Goal: Task Accomplishment & Management: Manage account settings

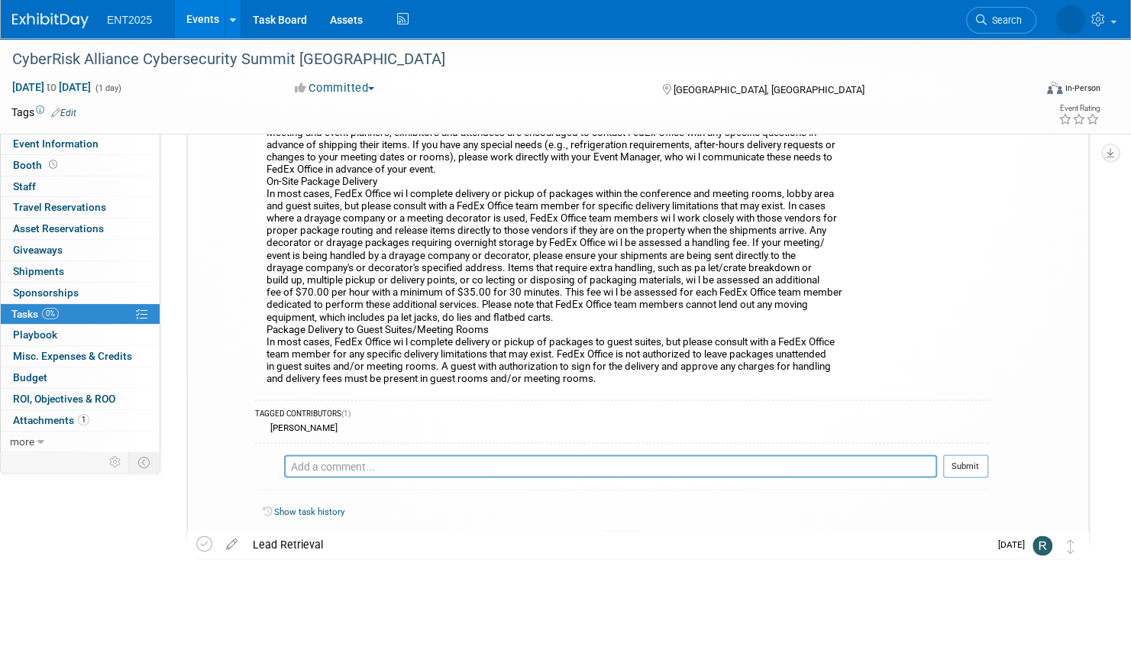
scroll to position [1380, 0]
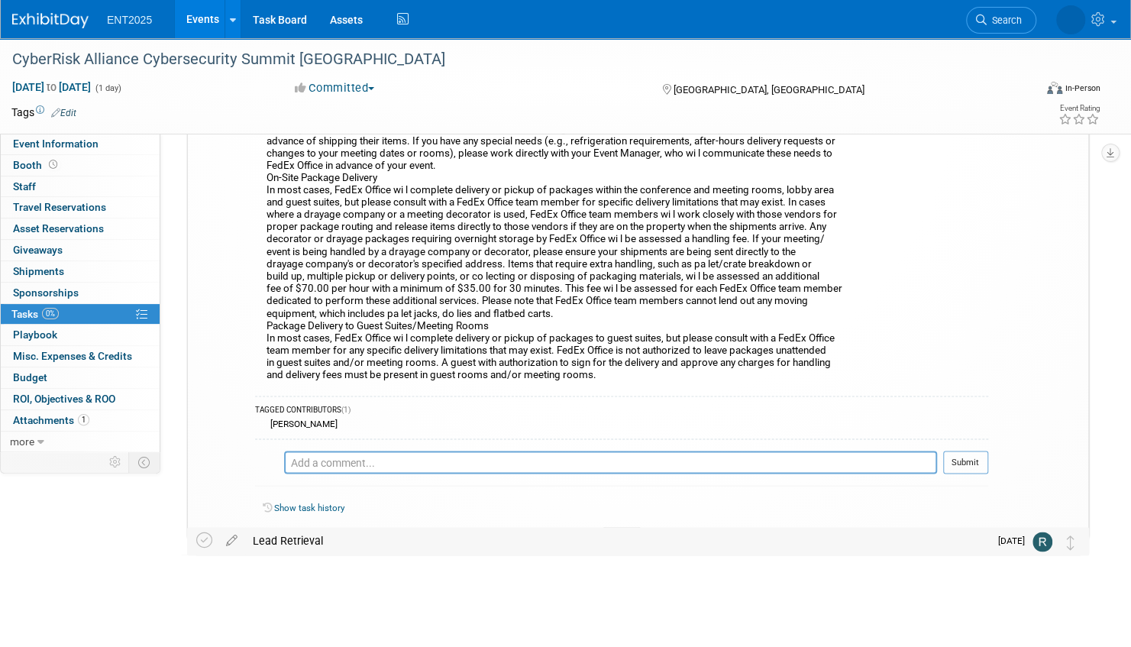
click at [370, 538] on div "Lead Retrieval" at bounding box center [617, 540] width 744 height 26
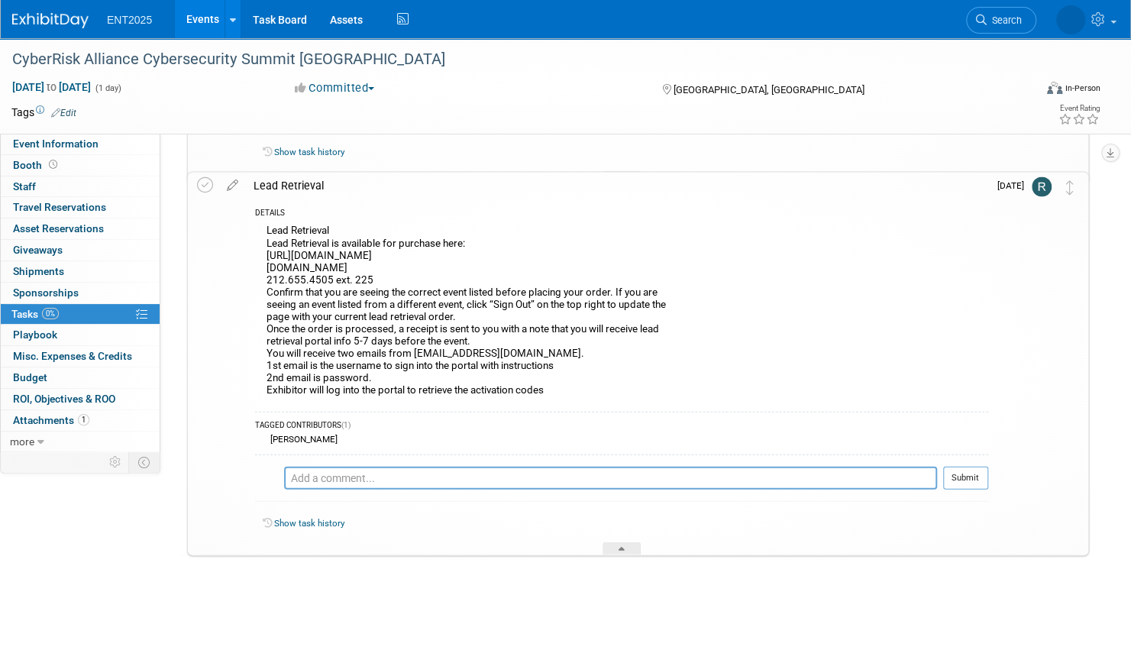
scroll to position [1736, 0]
click at [331, 480] on textarea at bounding box center [610, 477] width 653 height 23
type textarea "Ordered CM CC ATS Confirmation attached. Need log in codes."
click at [958, 473] on button "Submit" at bounding box center [965, 477] width 45 height 23
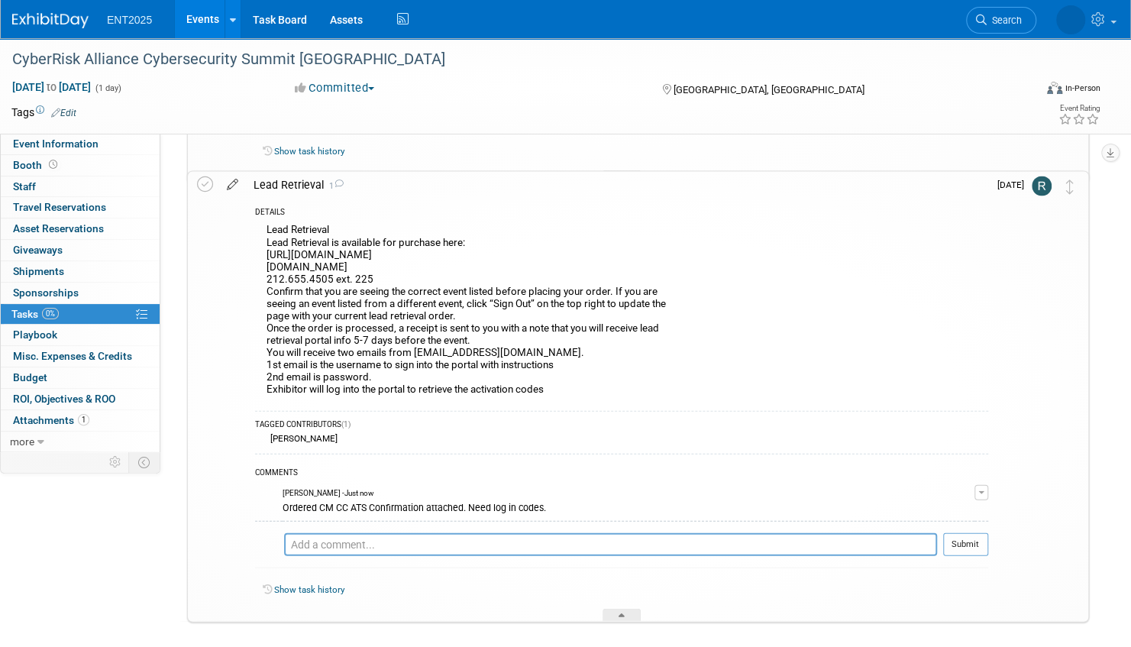
click at [231, 180] on icon at bounding box center [232, 181] width 27 height 19
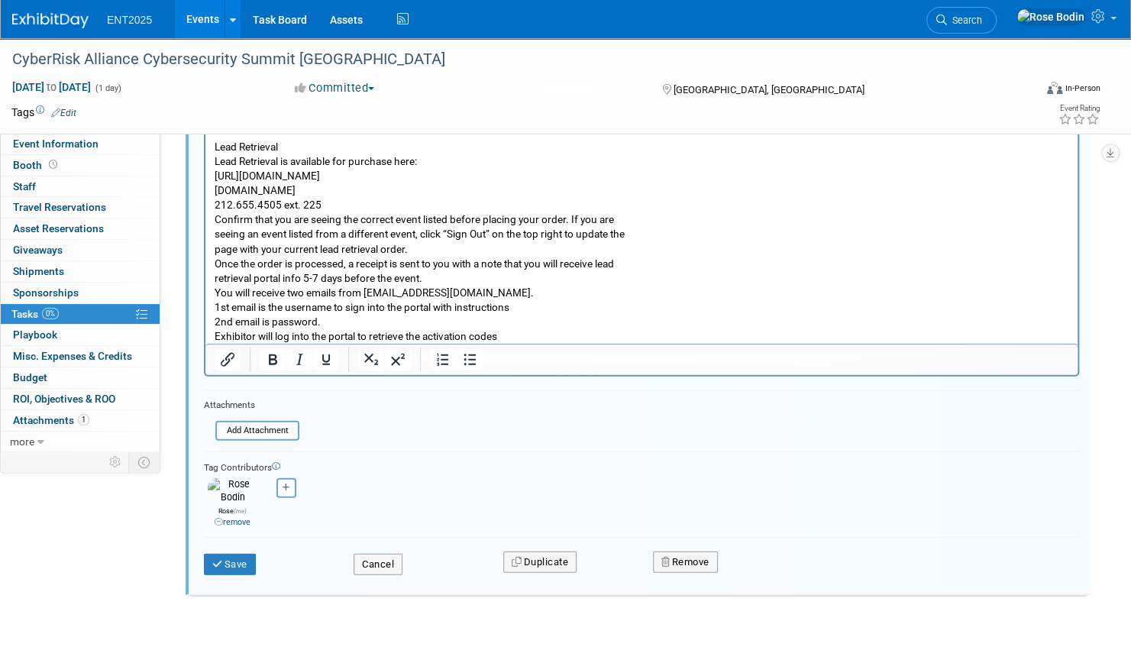
scroll to position [1912, 0]
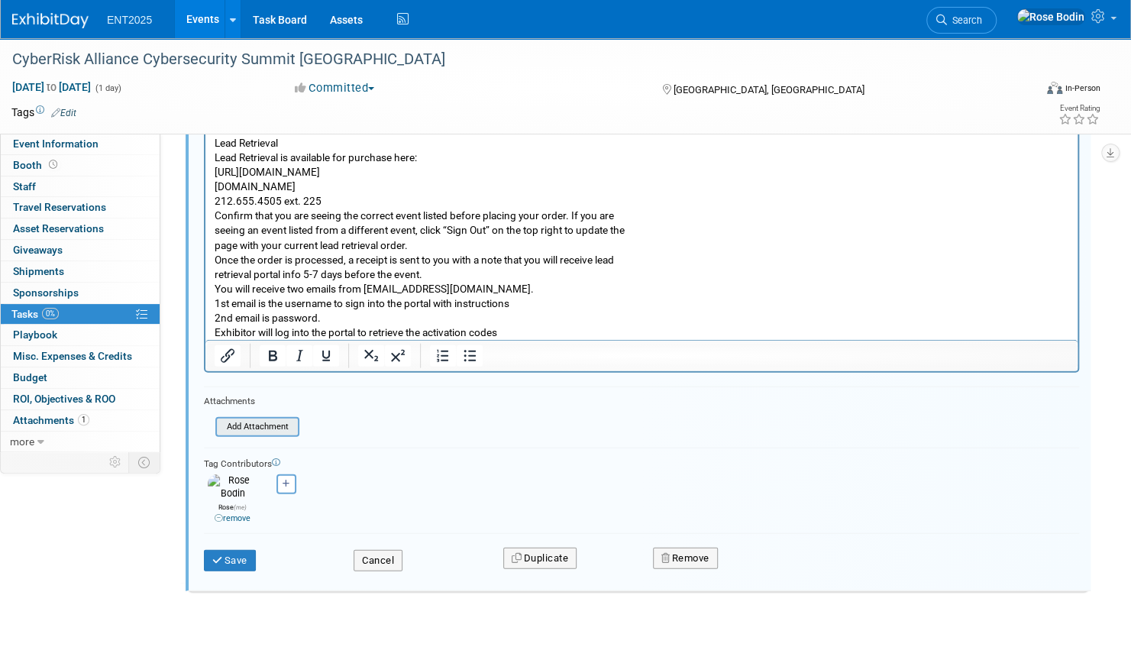
click at [254, 423] on input "file" at bounding box center [220, 427] width 156 height 17
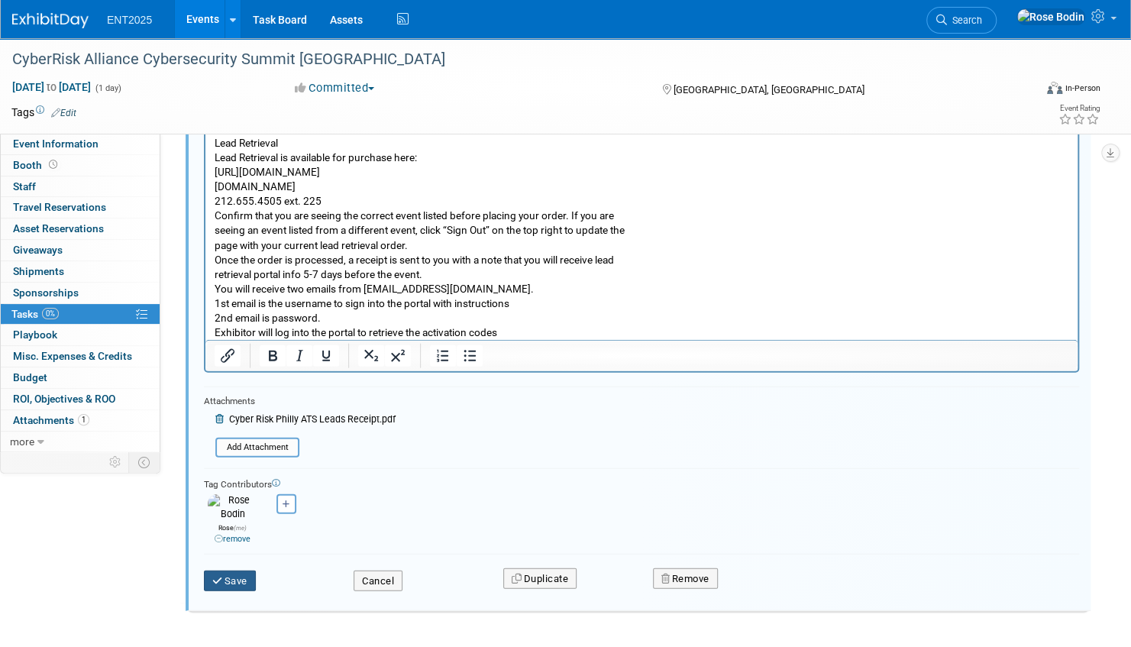
click at [226, 573] on button "Save" at bounding box center [230, 581] width 52 height 21
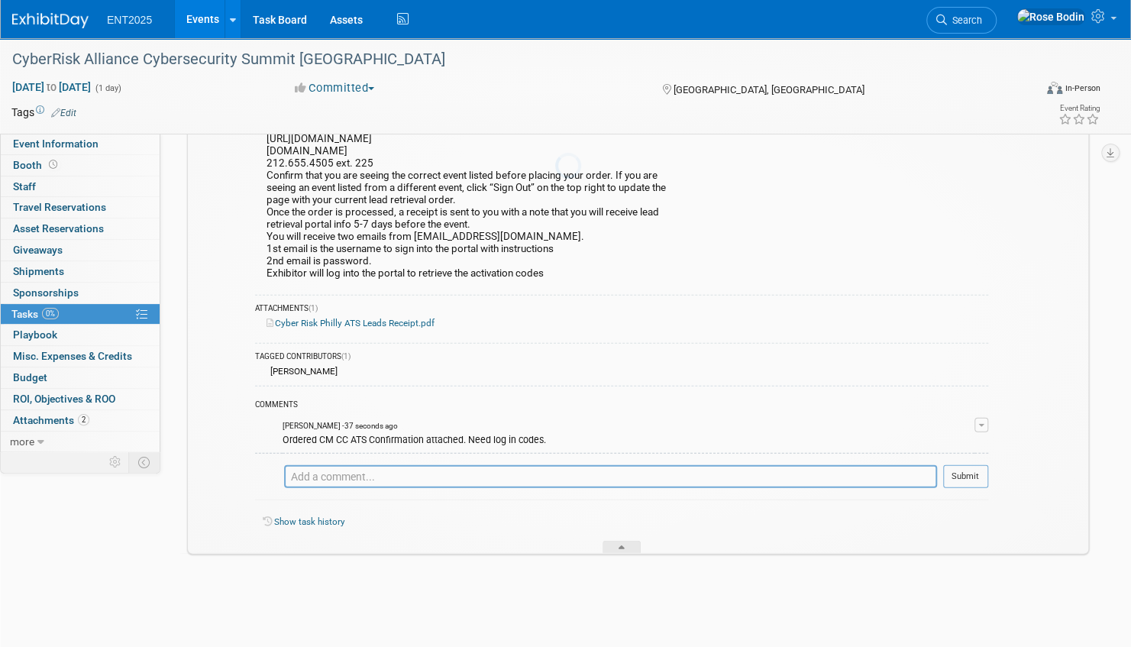
scroll to position [1851, 0]
click at [622, 546] on icon at bounding box center [622, 550] width 6 height 9
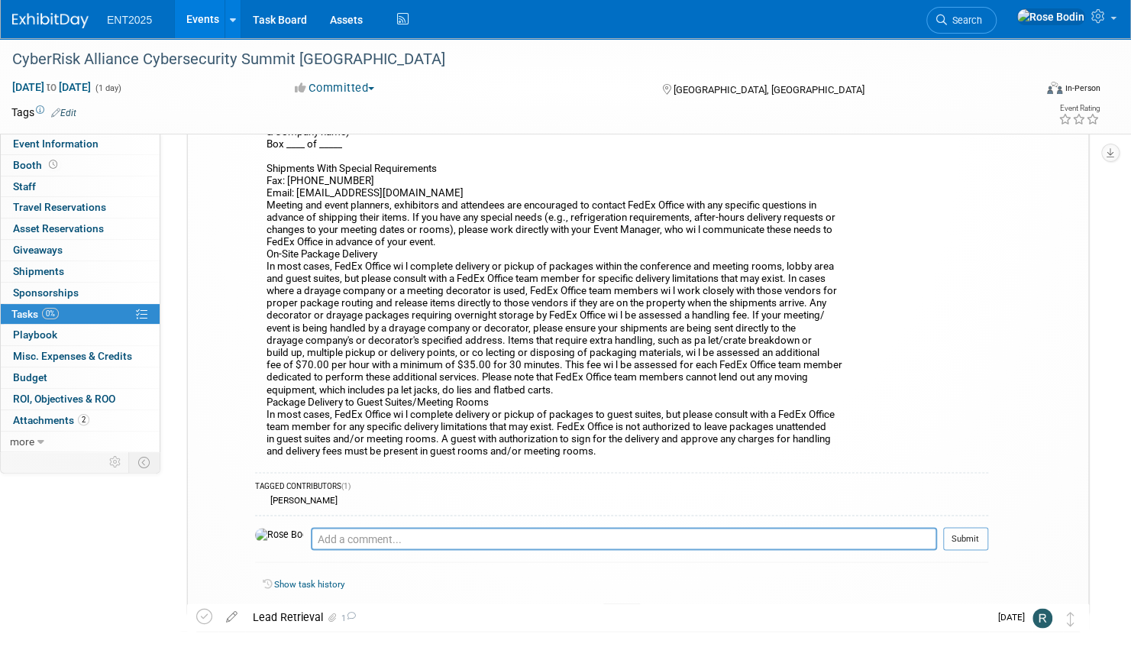
scroll to position [1380, 0]
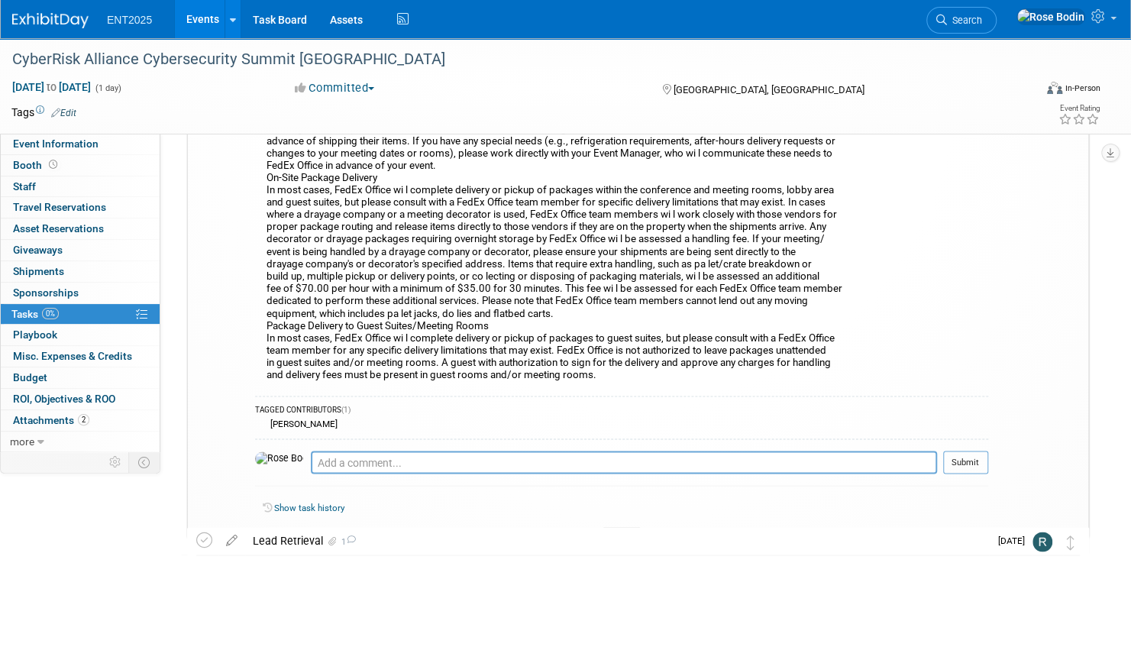
click at [620, 531] on icon at bounding box center [622, 535] width 6 height 9
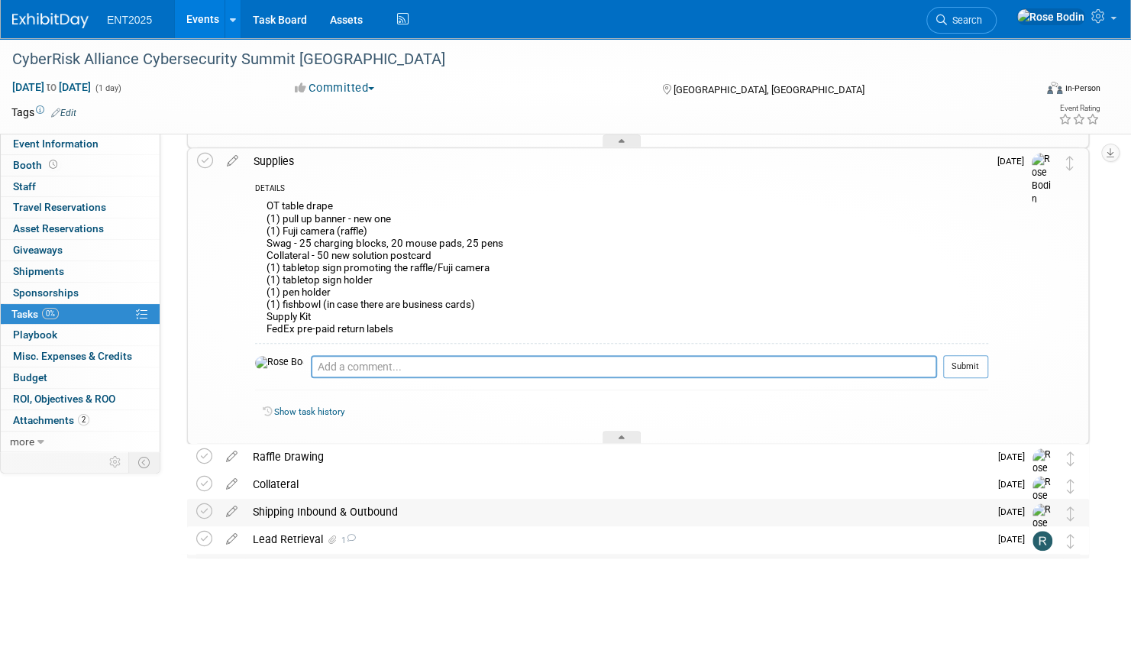
scroll to position [472, 0]
click at [587, 540] on div "Lead Retrieval 1" at bounding box center [617, 540] width 744 height 26
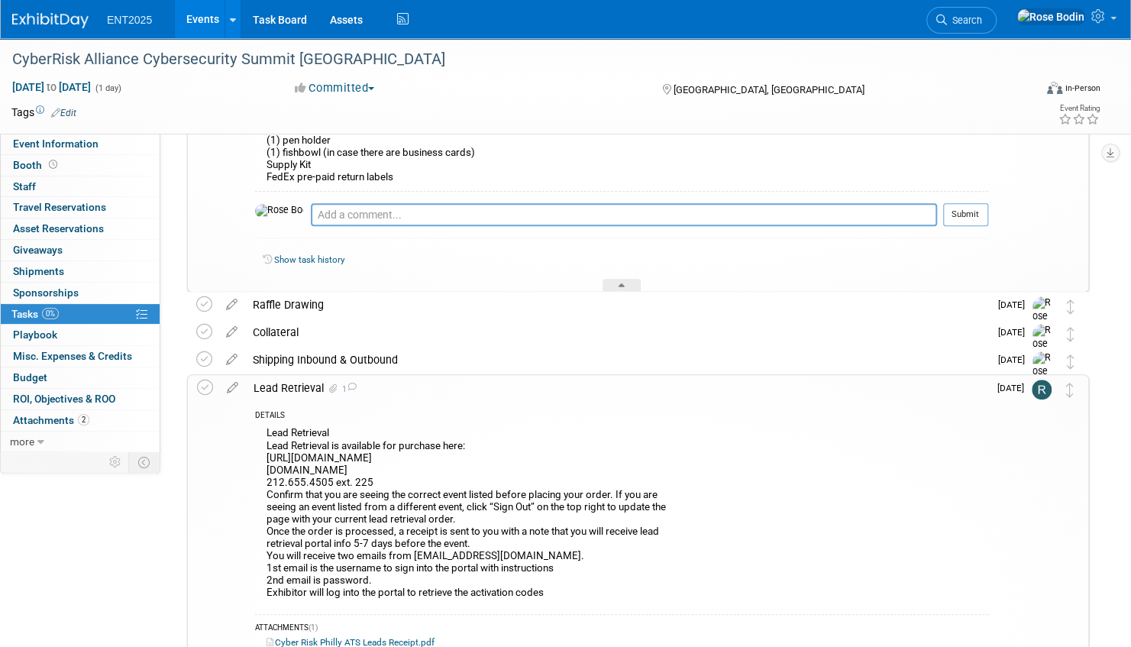
scroll to position [548, 0]
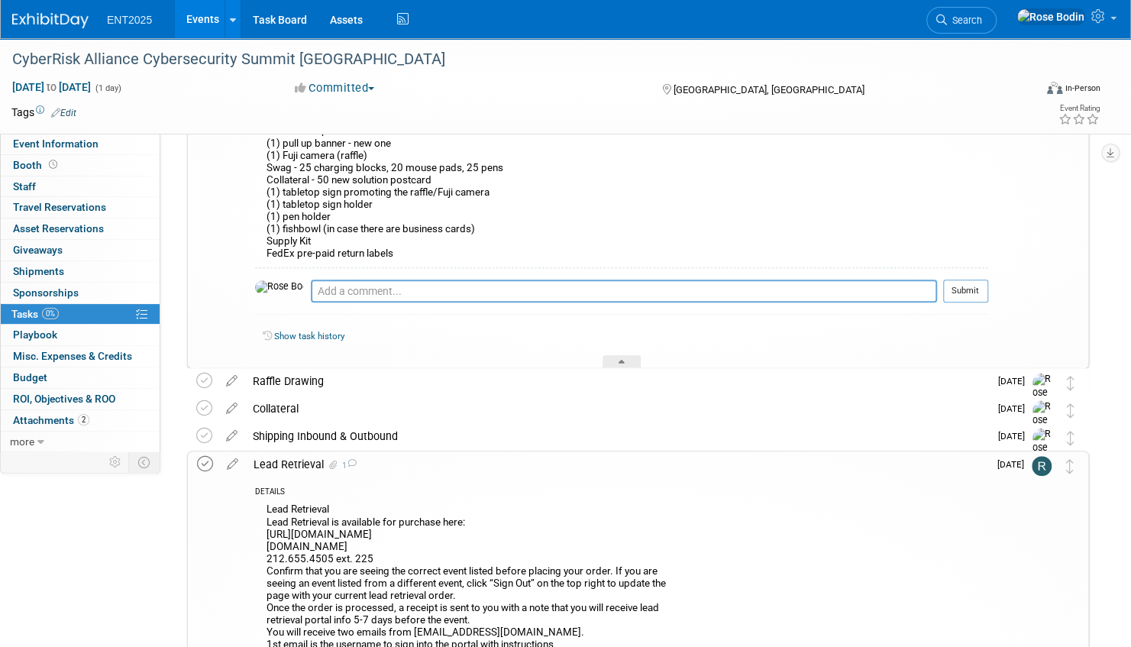
click at [206, 464] on icon at bounding box center [205, 464] width 16 height 16
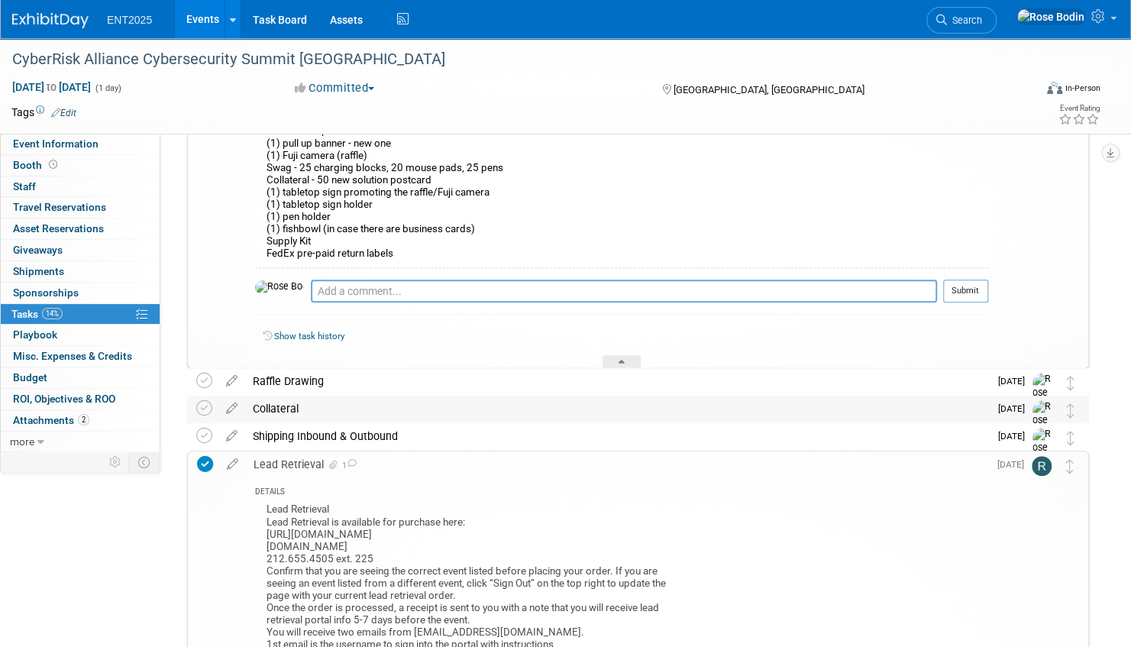
click at [441, 406] on div "Collateral" at bounding box center [617, 409] width 744 height 26
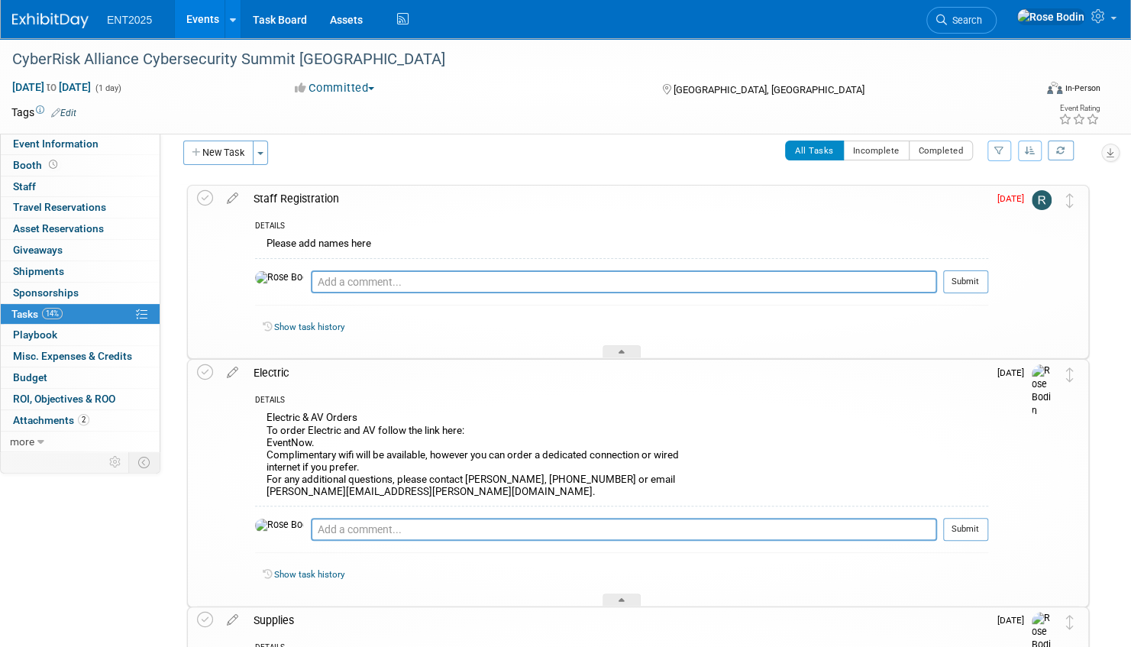
scroll to position [0, 0]
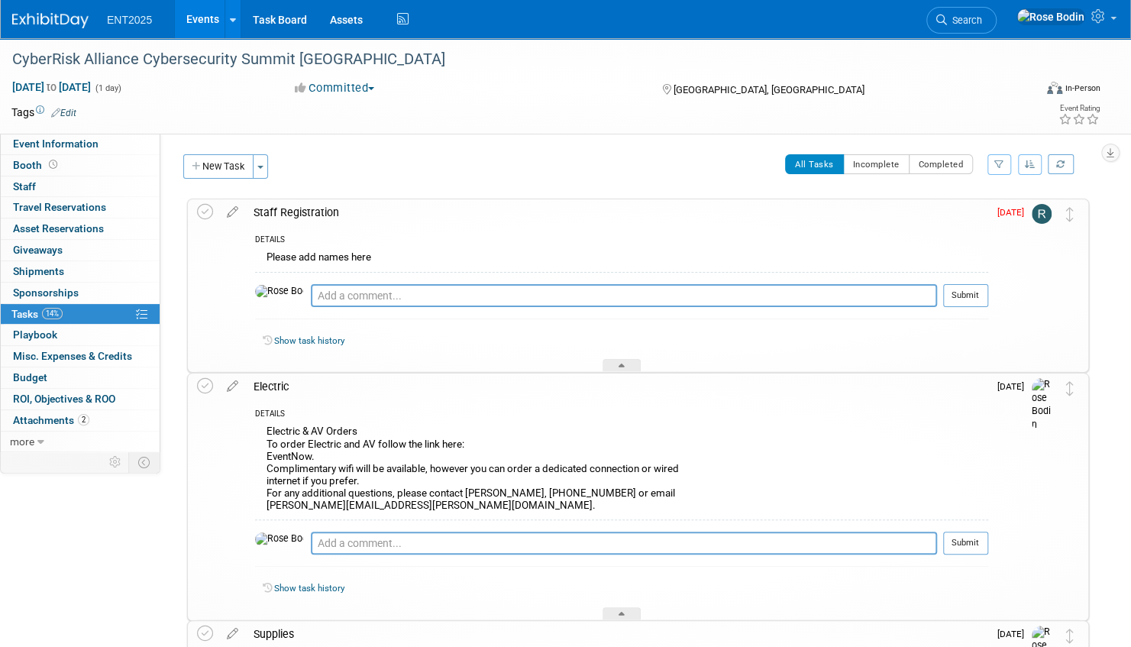
click at [739, 428] on div "Electric & AV Orders To order Electric and AV follow the link here: EventNow. C…" at bounding box center [621, 470] width 733 height 97
click at [235, 210] on icon at bounding box center [232, 208] width 27 height 19
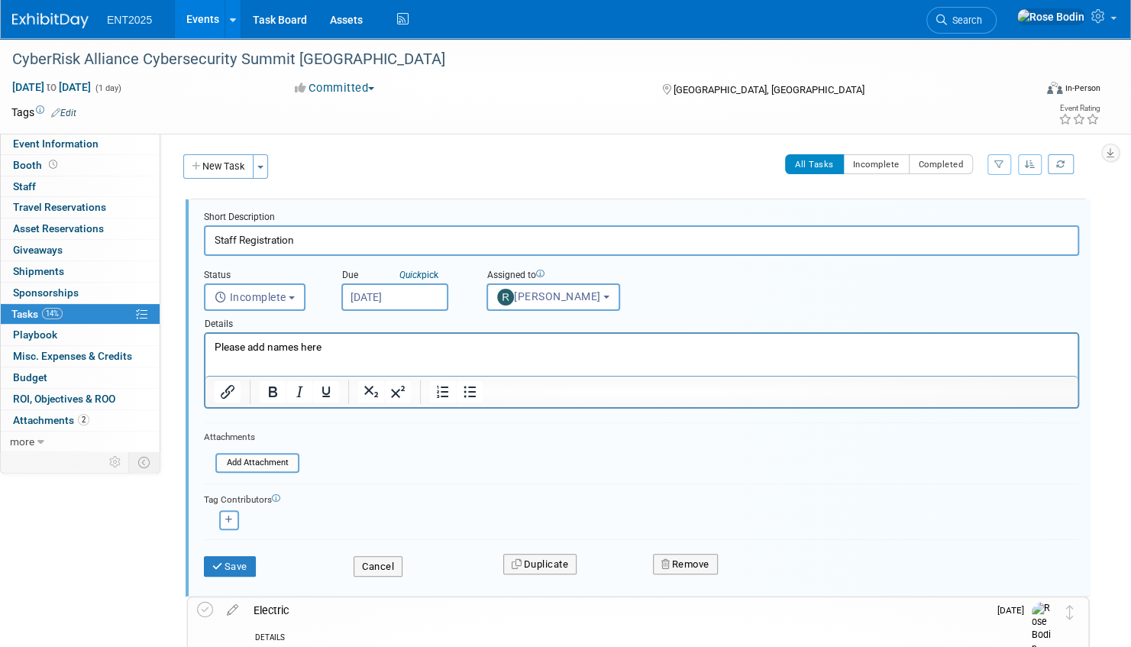
click at [328, 346] on p "Please add names here" at bounding box center [642, 347] width 855 height 15
click at [347, 347] on p "Please add names here" at bounding box center [642, 347] width 855 height 15
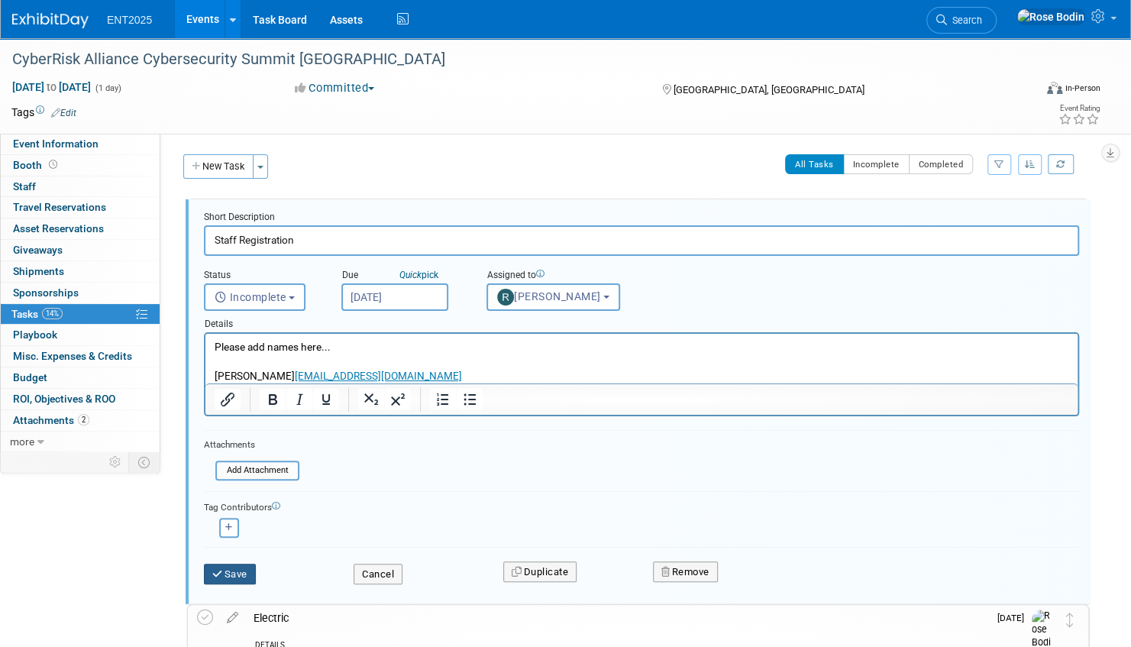
click at [230, 568] on button "Save" at bounding box center [230, 574] width 52 height 21
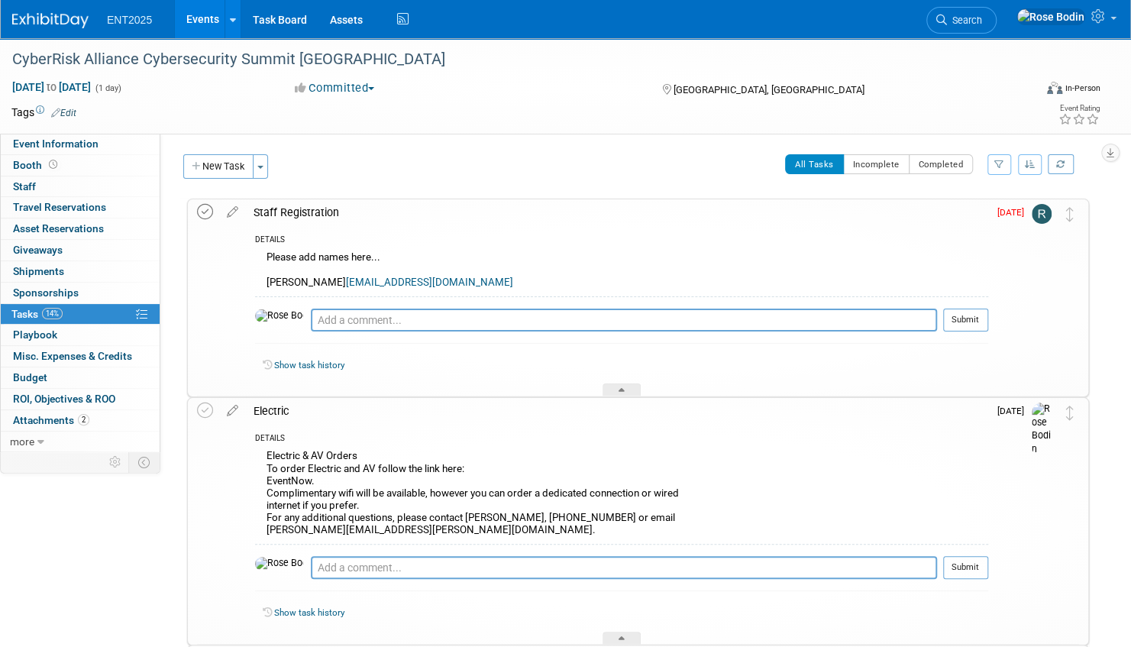
click at [204, 211] on icon at bounding box center [205, 212] width 16 height 16
click at [623, 388] on icon at bounding box center [622, 392] width 6 height 9
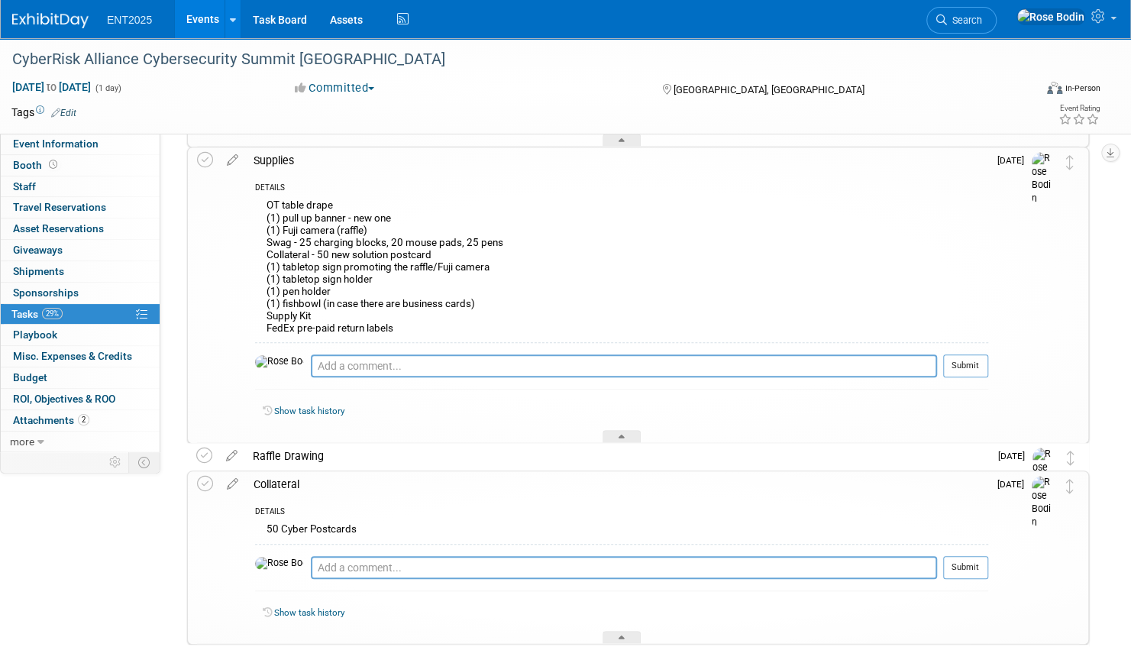
scroll to position [382, 0]
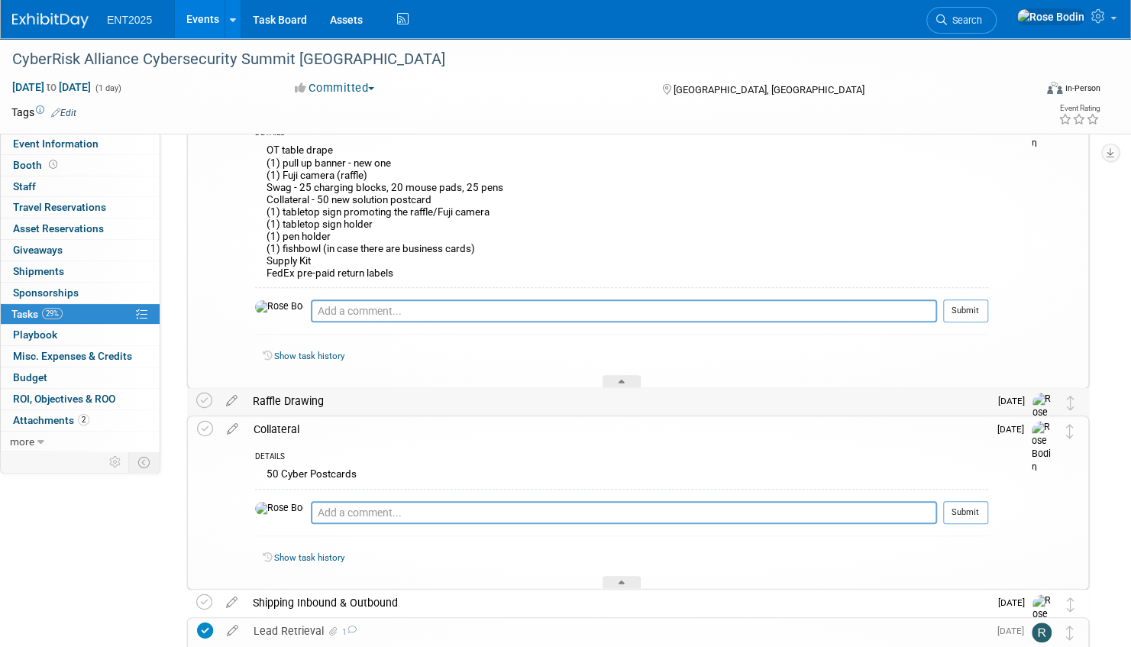
click at [651, 406] on div "Raffle Drawing" at bounding box center [617, 401] width 744 height 26
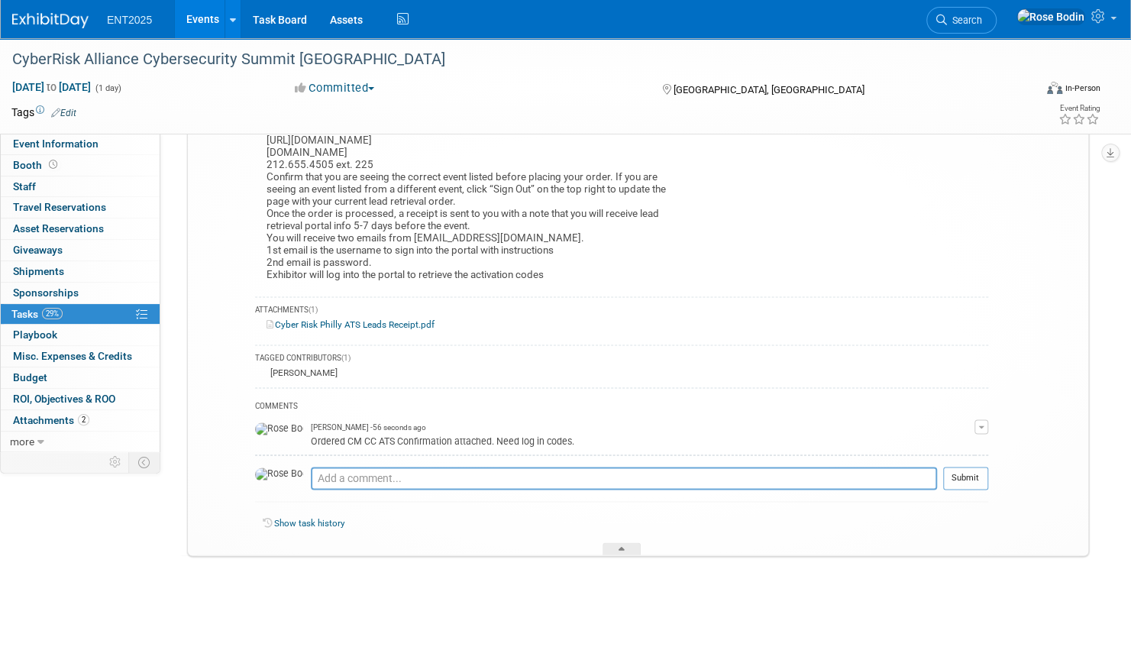
scroll to position [1090, 0]
click at [621, 546] on icon at bounding box center [622, 550] width 6 height 9
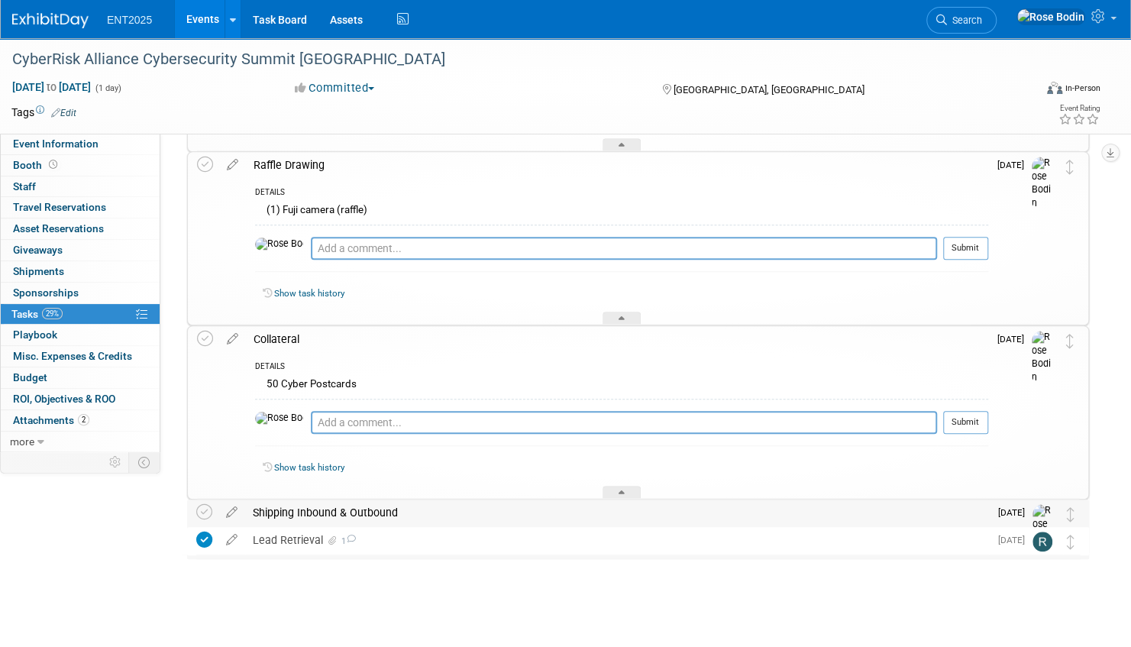
click at [672, 512] on div "Shipping Inbound & Outbound" at bounding box center [617, 512] width 744 height 26
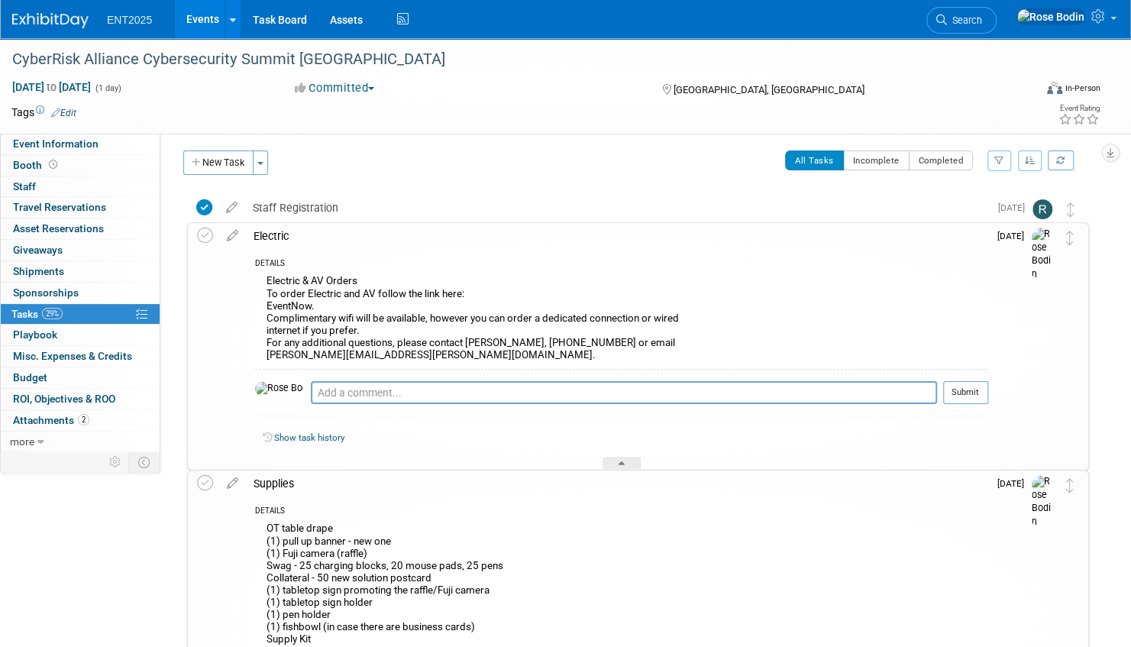
scroll to position [0, 0]
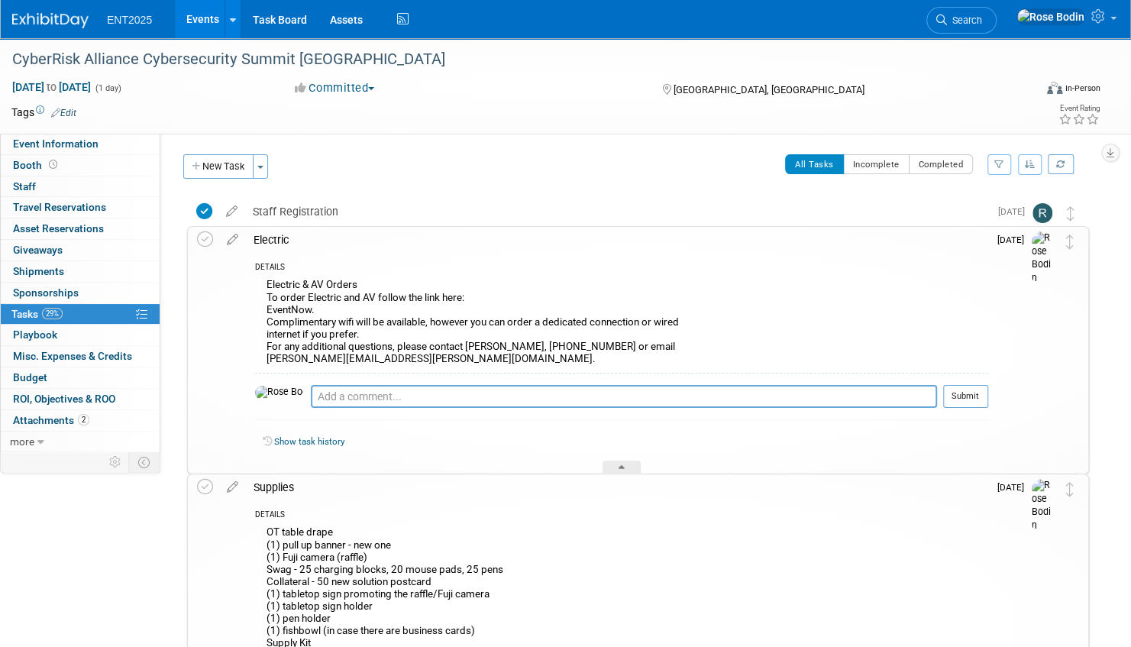
click at [405, 397] on textarea at bounding box center [624, 396] width 626 height 23
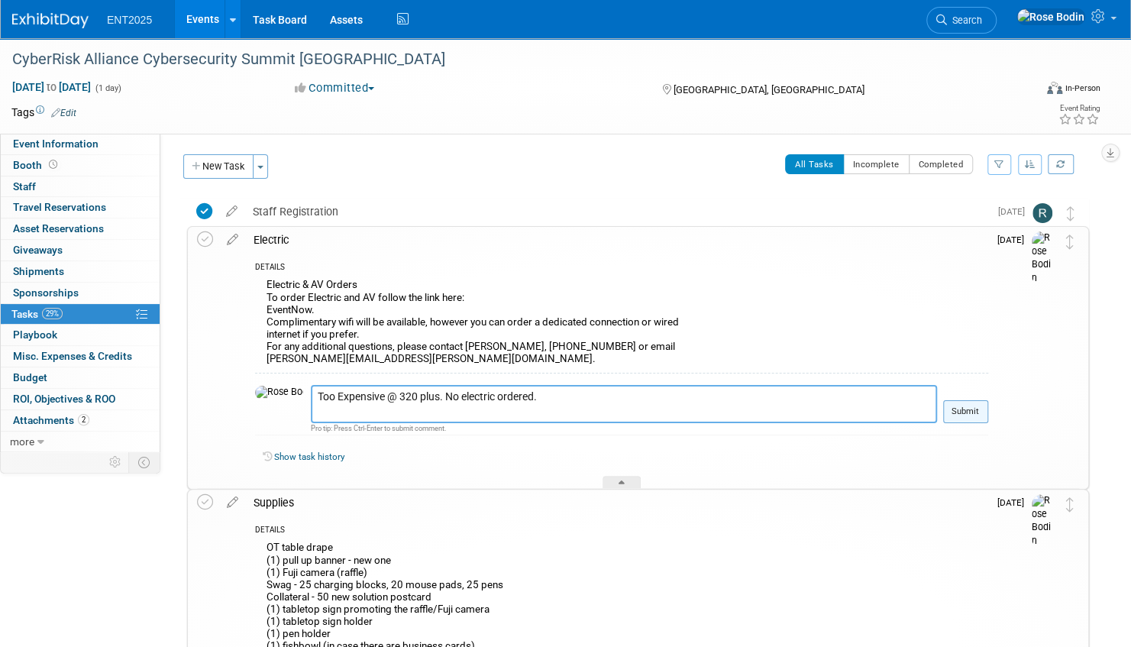
type textarea "Too Expensive @ 320 plus. No electric ordered."
click at [970, 409] on button "Submit" at bounding box center [965, 411] width 45 height 23
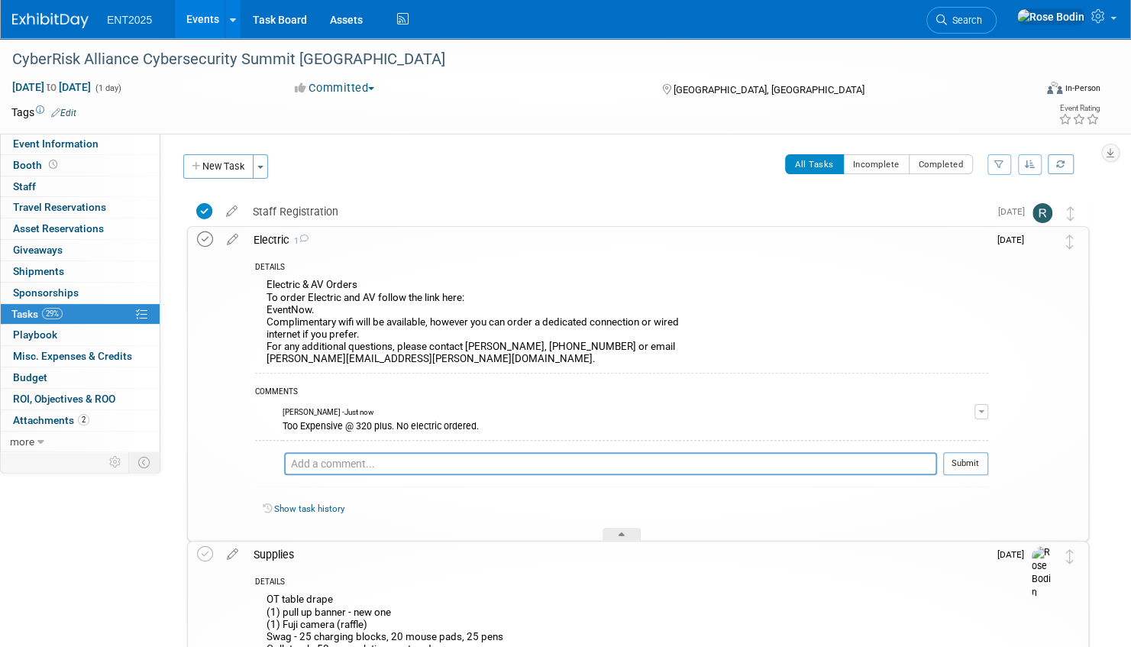
click at [206, 240] on icon at bounding box center [205, 239] width 16 height 16
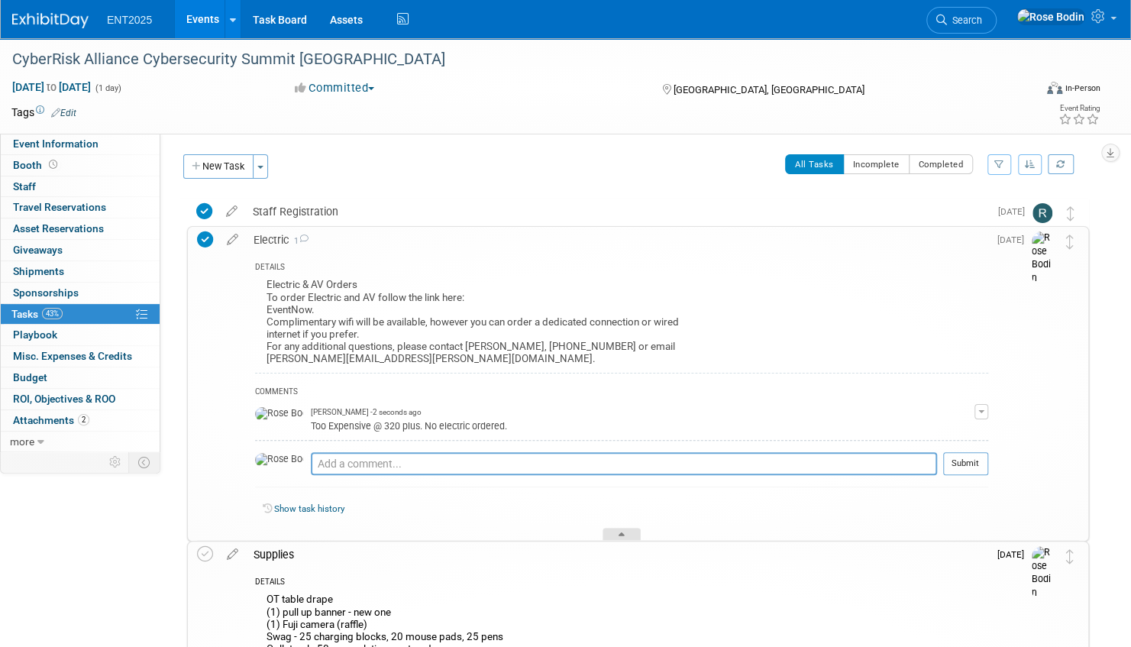
click at [617, 530] on div at bounding box center [622, 534] width 38 height 13
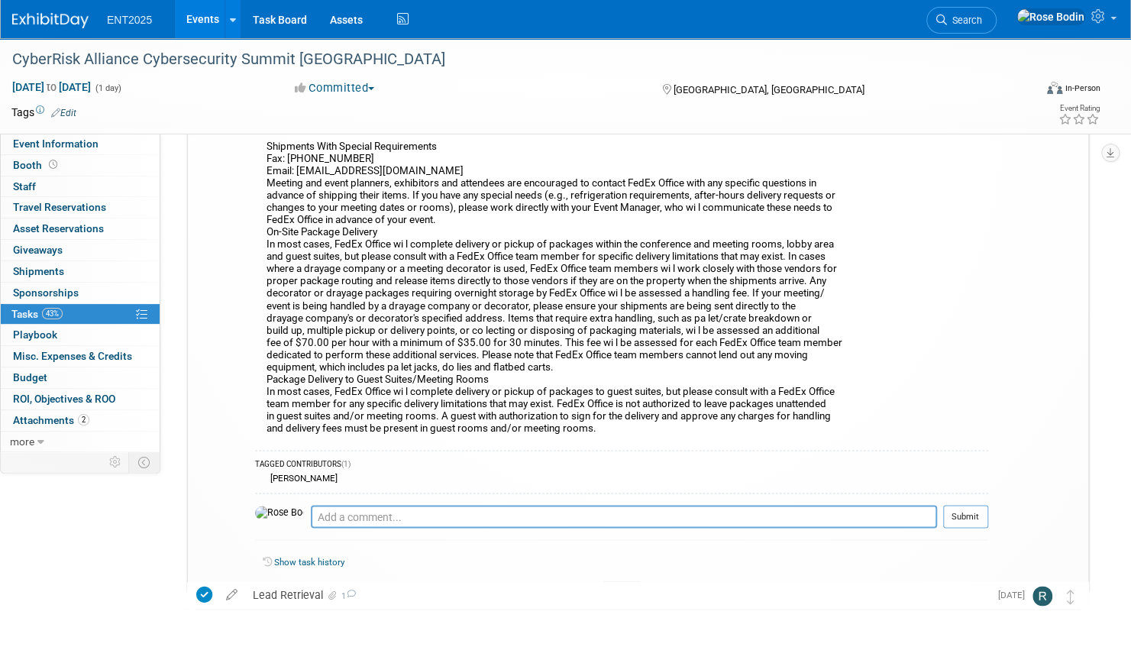
scroll to position [1307, 0]
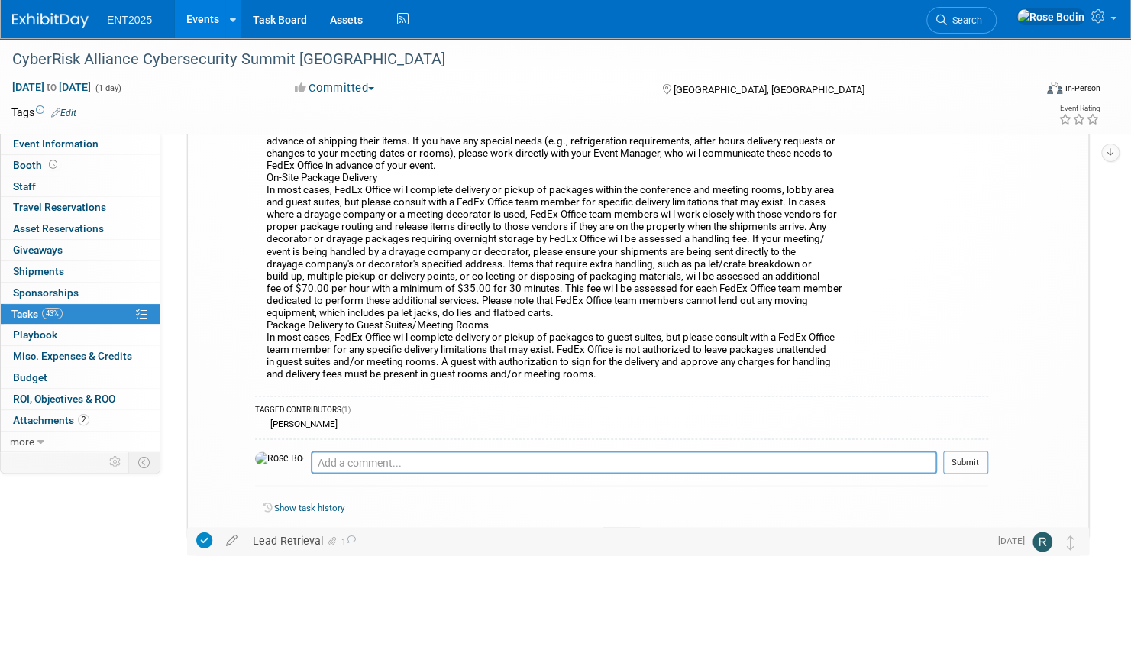
click at [532, 540] on div "Lead Retrieval 1" at bounding box center [617, 540] width 744 height 26
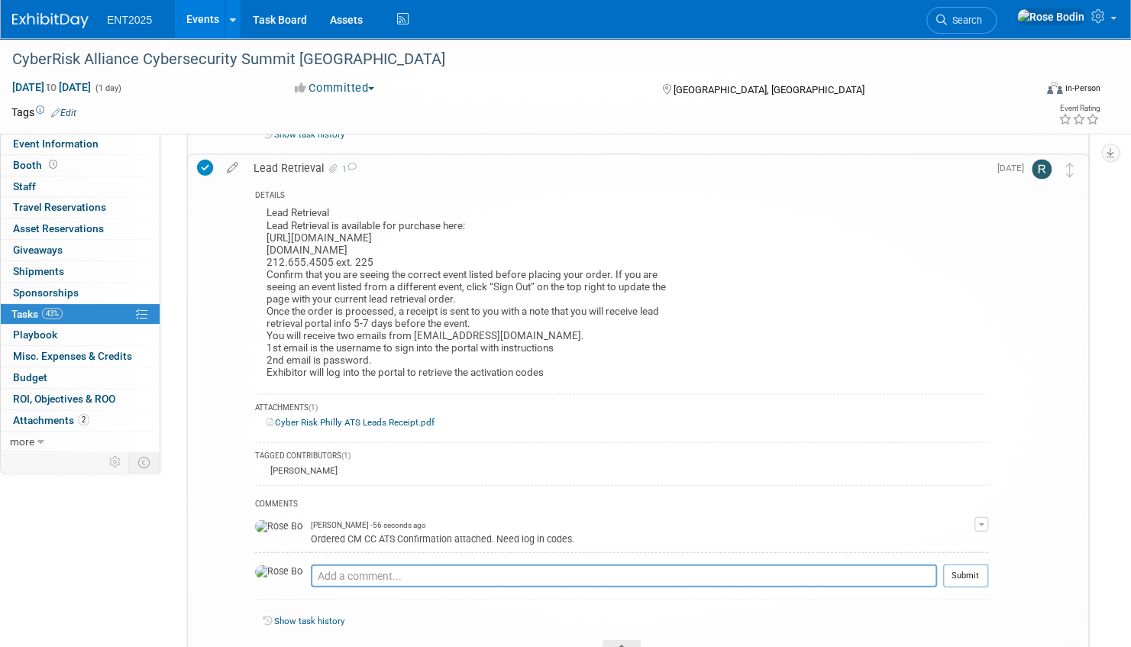
scroll to position [1689, 0]
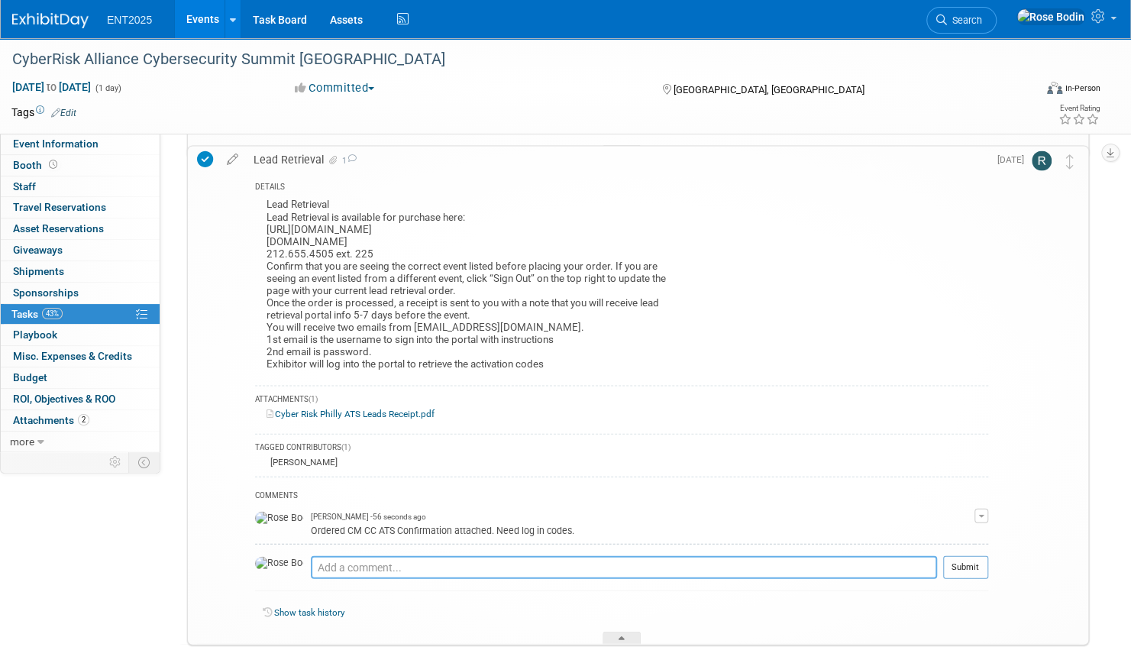
click at [548, 565] on textarea at bounding box center [624, 566] width 626 height 23
click at [202, 17] on link "Events" at bounding box center [203, 19] width 56 height 38
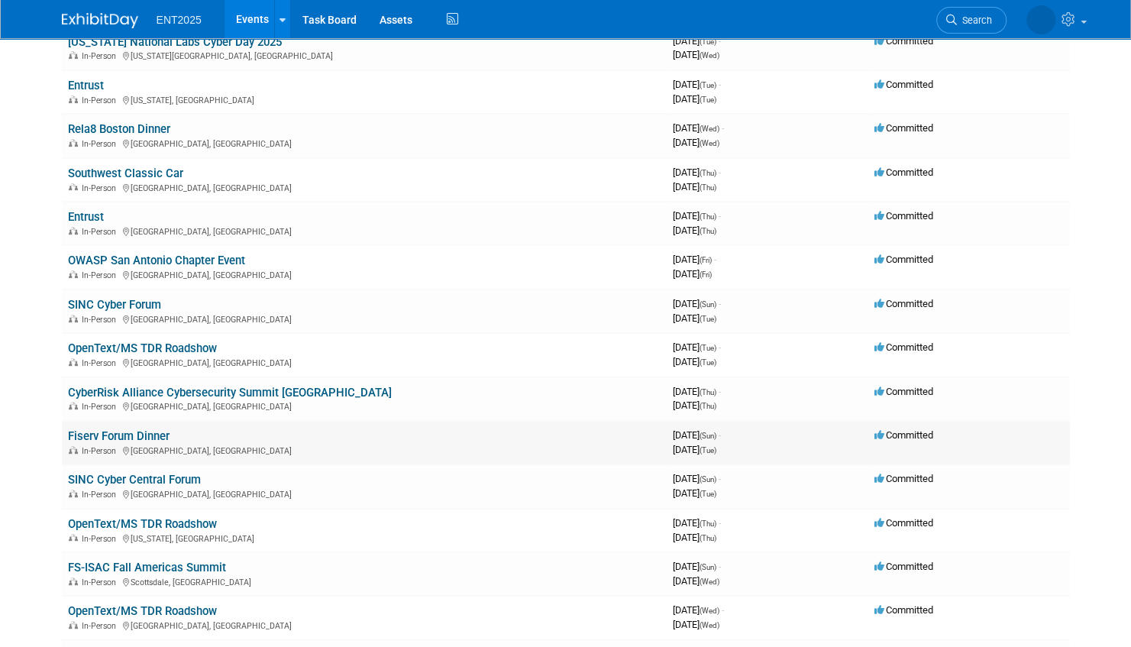
scroll to position [228, 0]
click at [150, 432] on link "Fiserv Forum Dinner" at bounding box center [119, 435] width 102 height 14
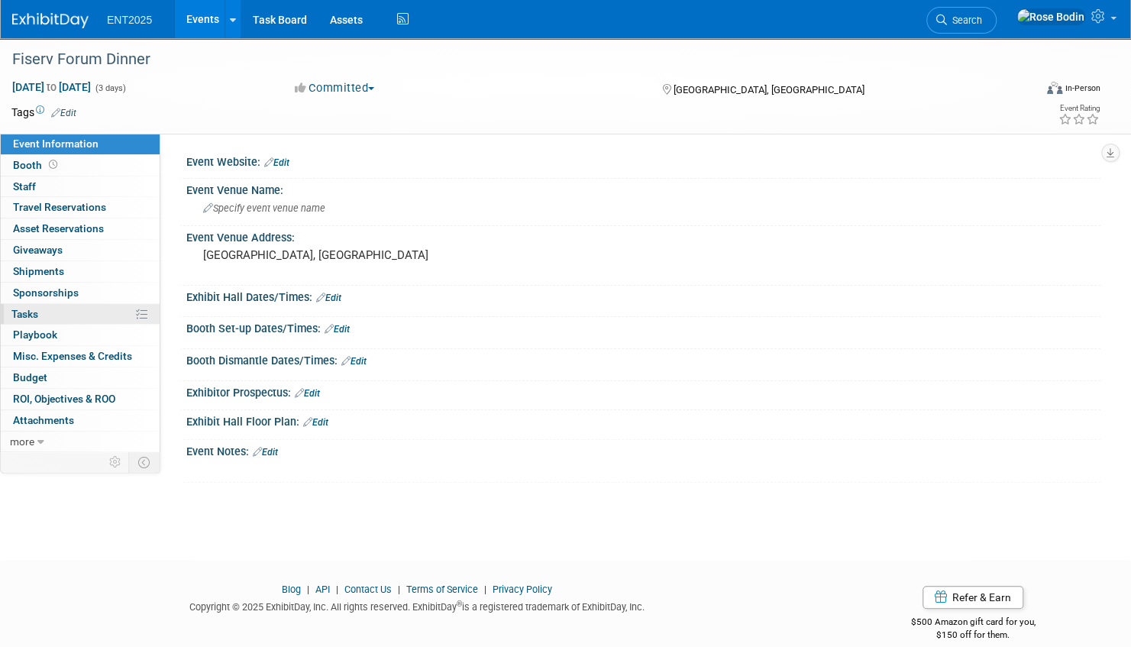
click at [93, 310] on link "0% Tasks 0%" at bounding box center [80, 314] width 159 height 21
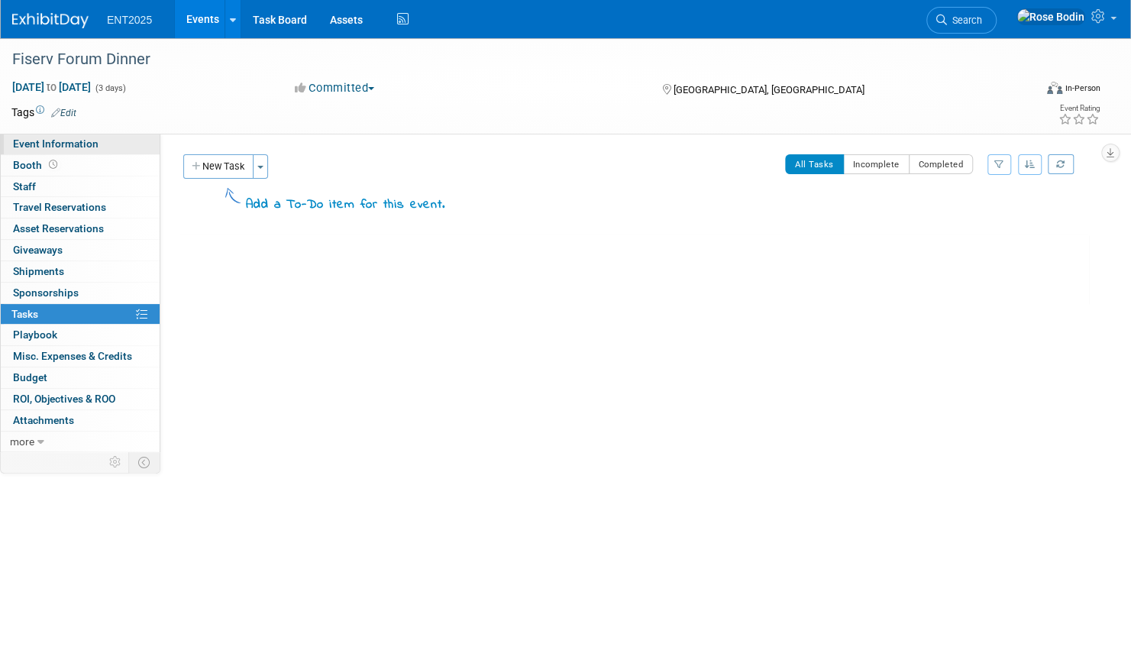
click at [127, 144] on link "Event Information" at bounding box center [80, 144] width 159 height 21
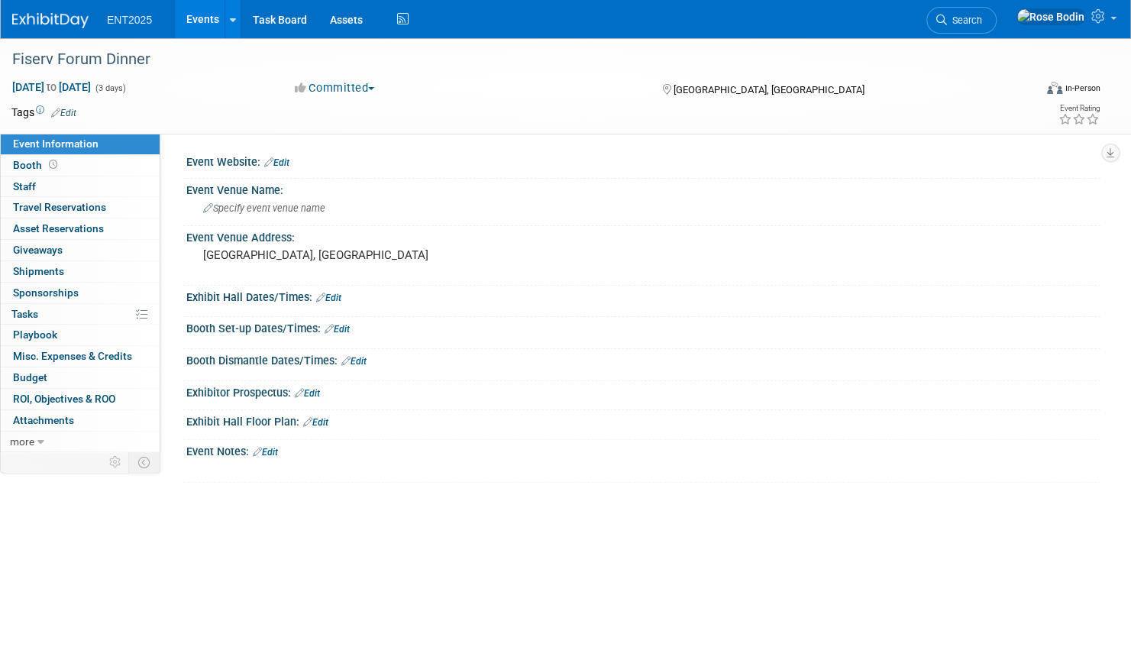
click at [211, 15] on link "Events" at bounding box center [203, 19] width 56 height 38
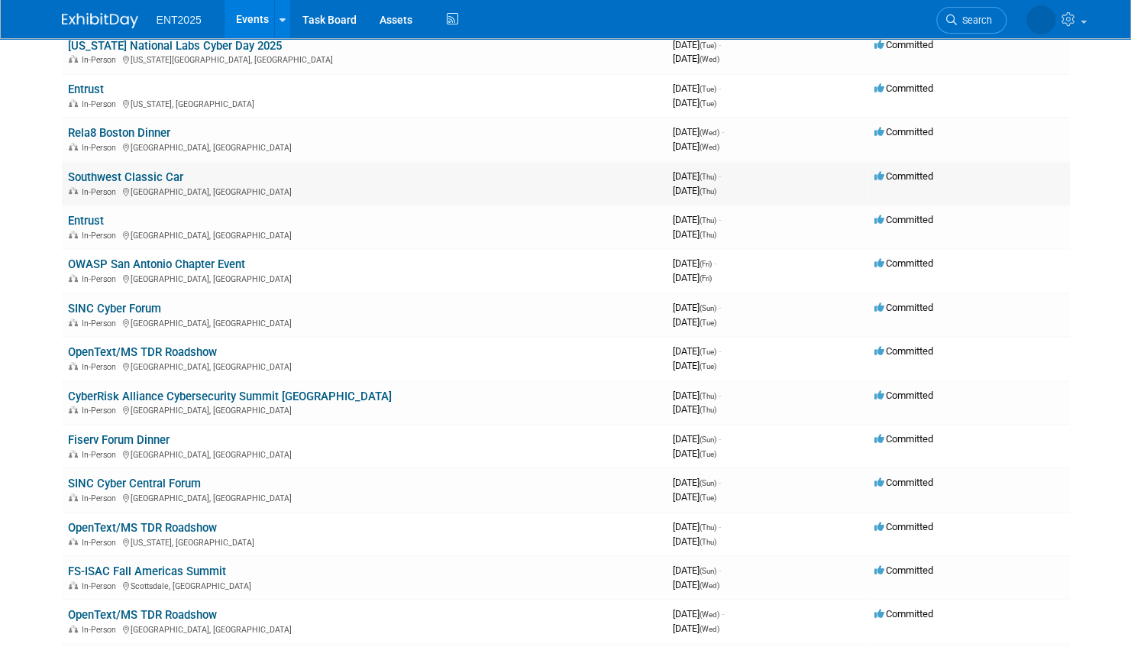
scroll to position [229, 0]
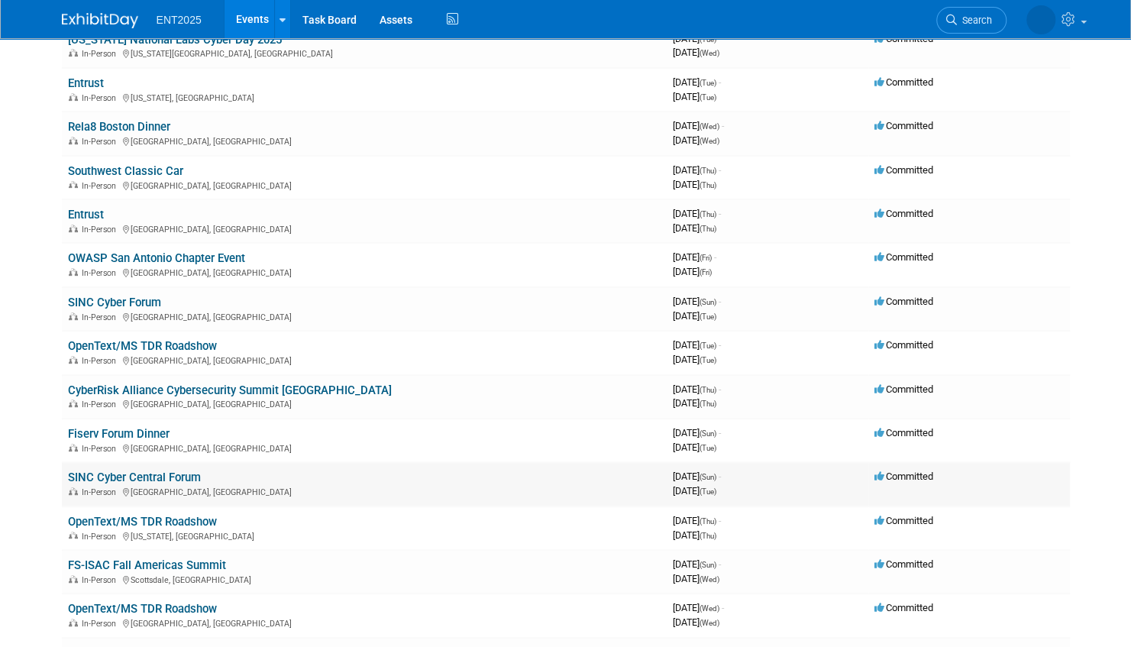
click at [191, 474] on link "SINC Cyber Central Forum" at bounding box center [134, 477] width 133 height 14
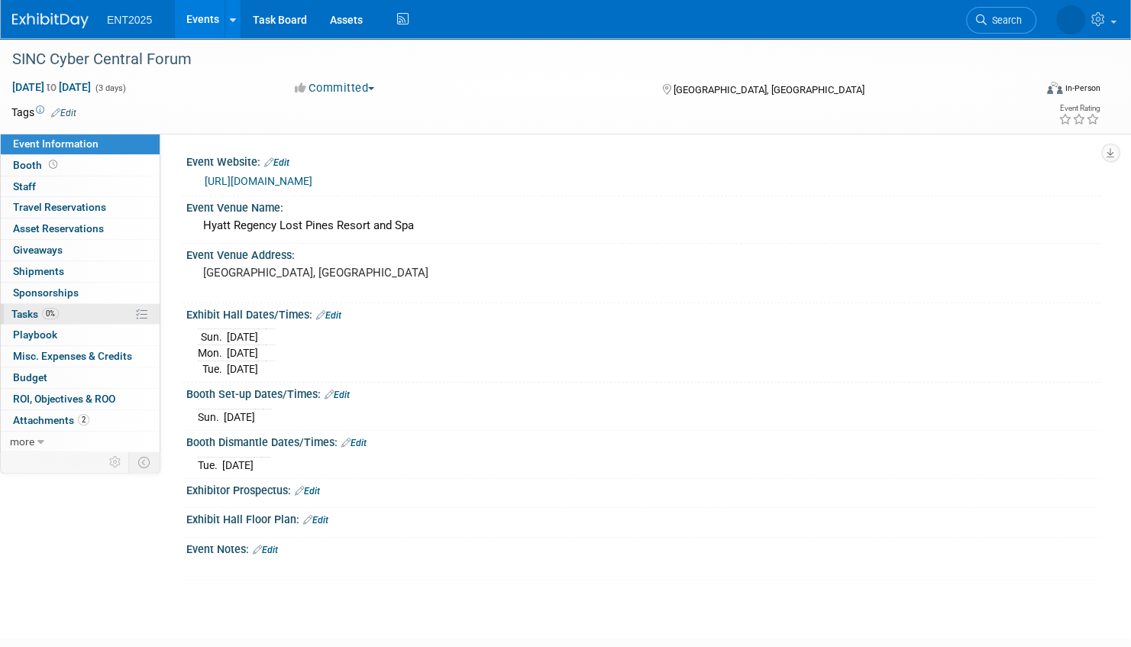
click at [107, 316] on link "0% Tasks 0%" at bounding box center [80, 314] width 159 height 21
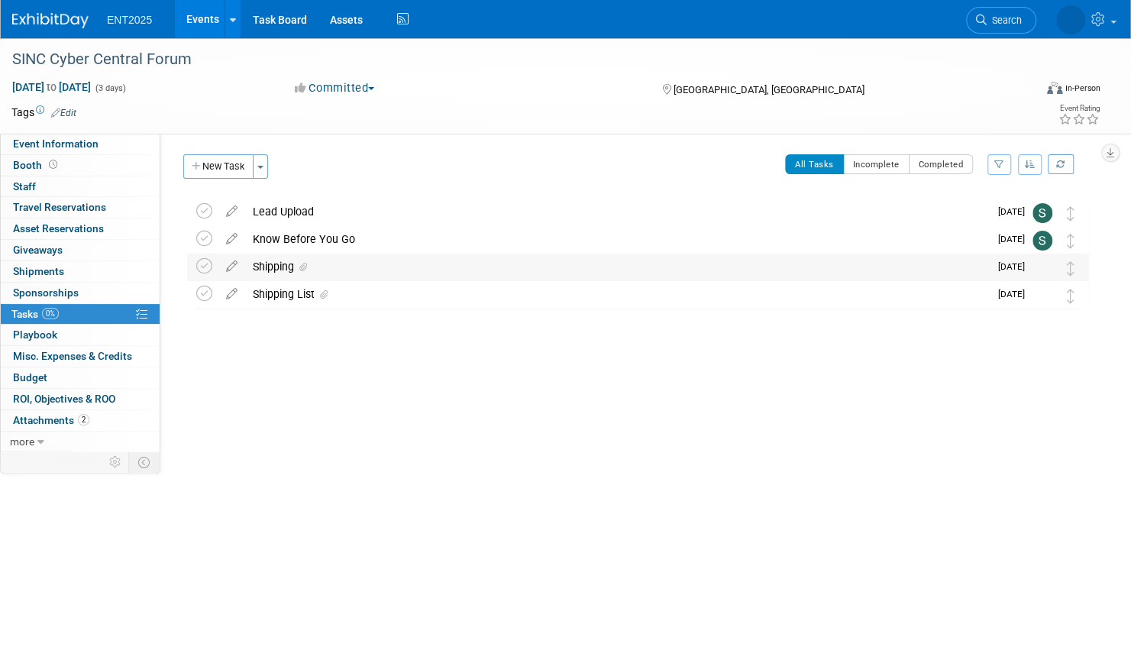
click at [404, 264] on div "Shipping" at bounding box center [617, 267] width 744 height 26
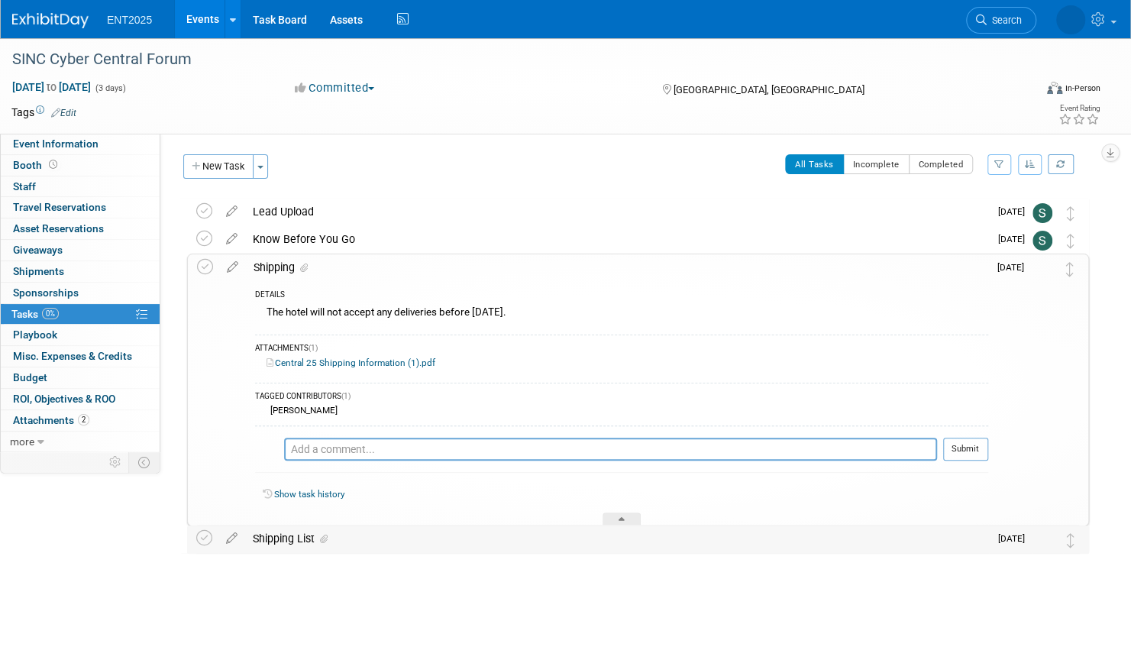
click at [438, 532] on div "Shipping List" at bounding box center [617, 538] width 744 height 26
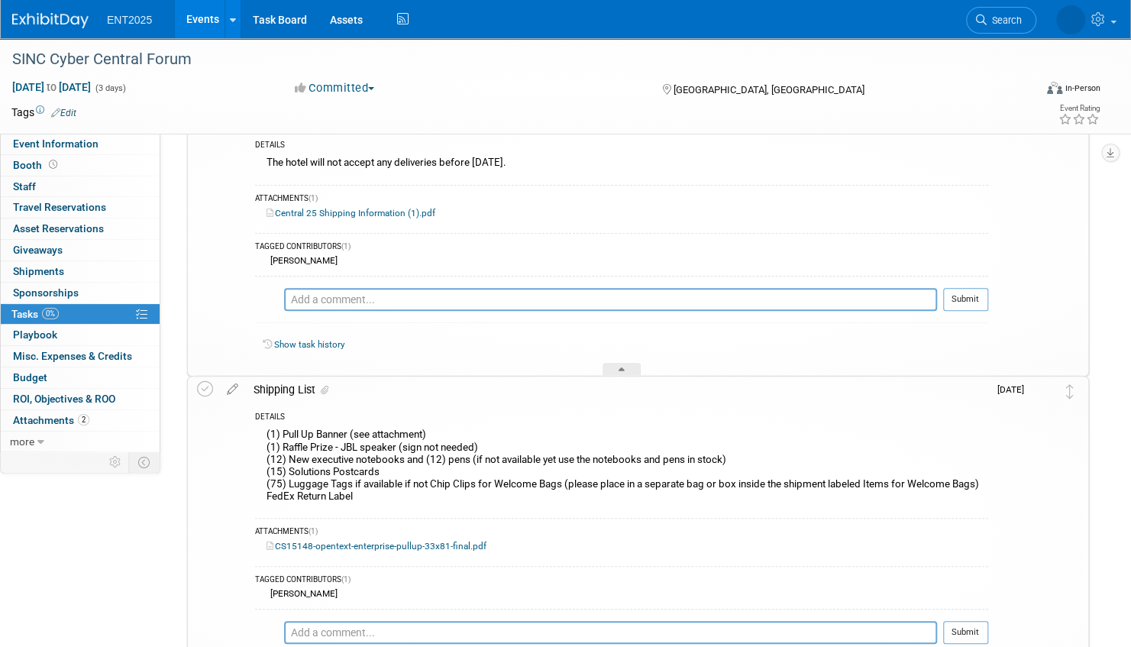
scroll to position [153, 0]
